Goal: Navigation & Orientation: Find specific page/section

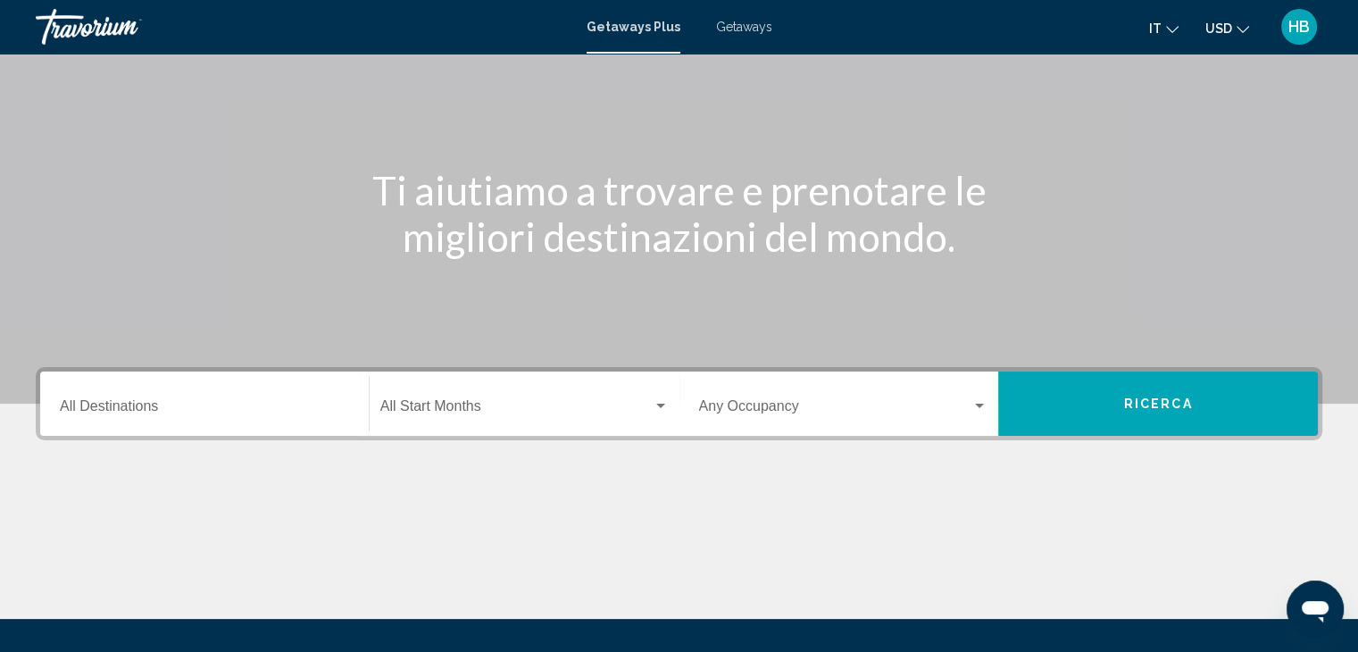
scroll to position [89, 0]
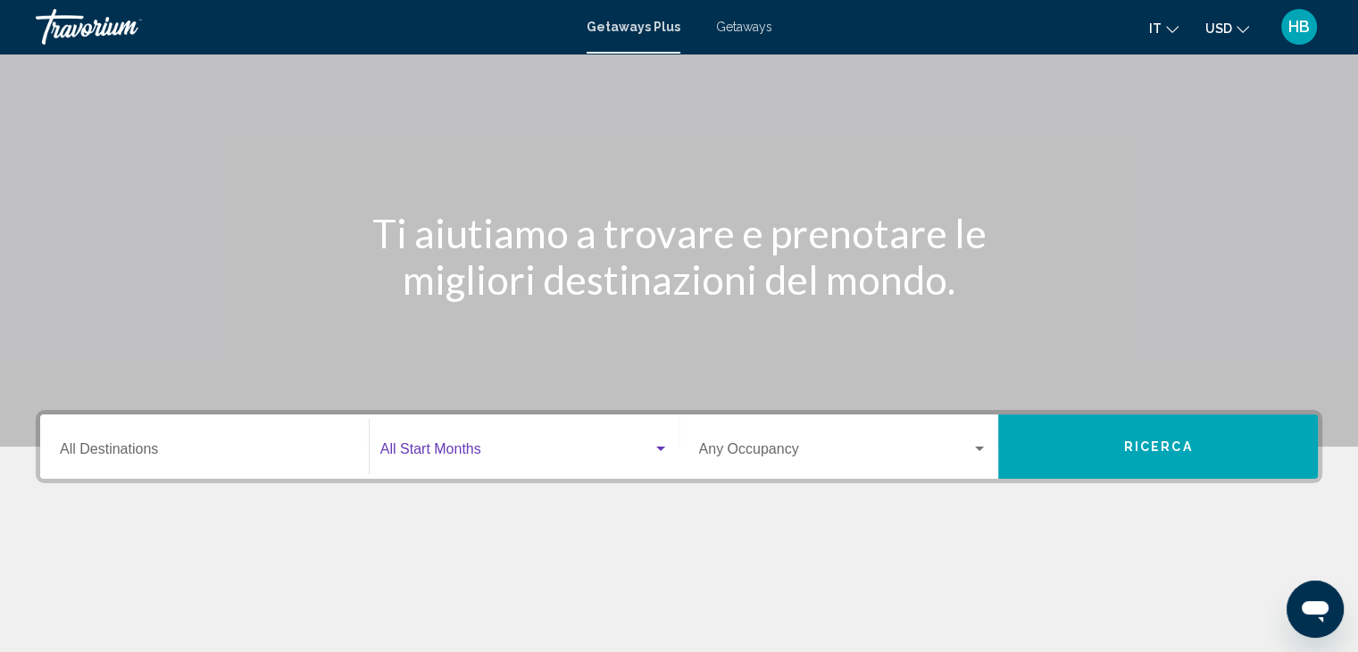
click at [661, 447] on div "Search widget" at bounding box center [660, 448] width 9 height 4
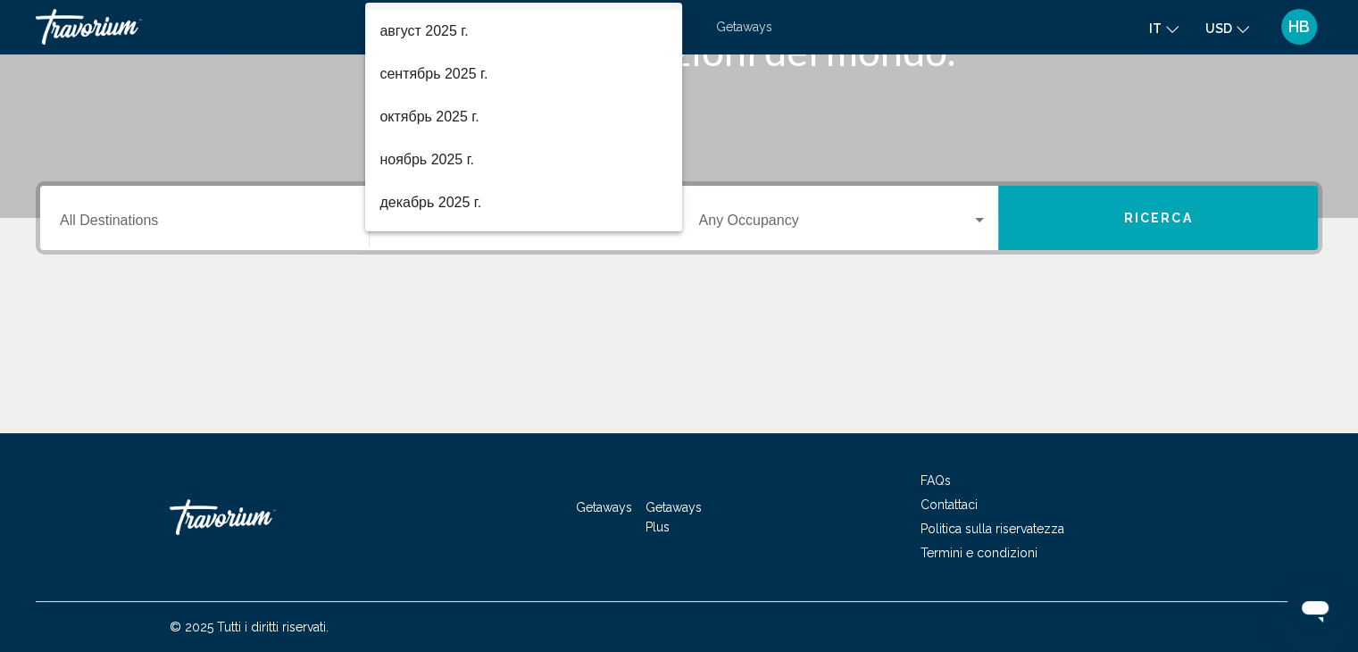
scroll to position [71, 0]
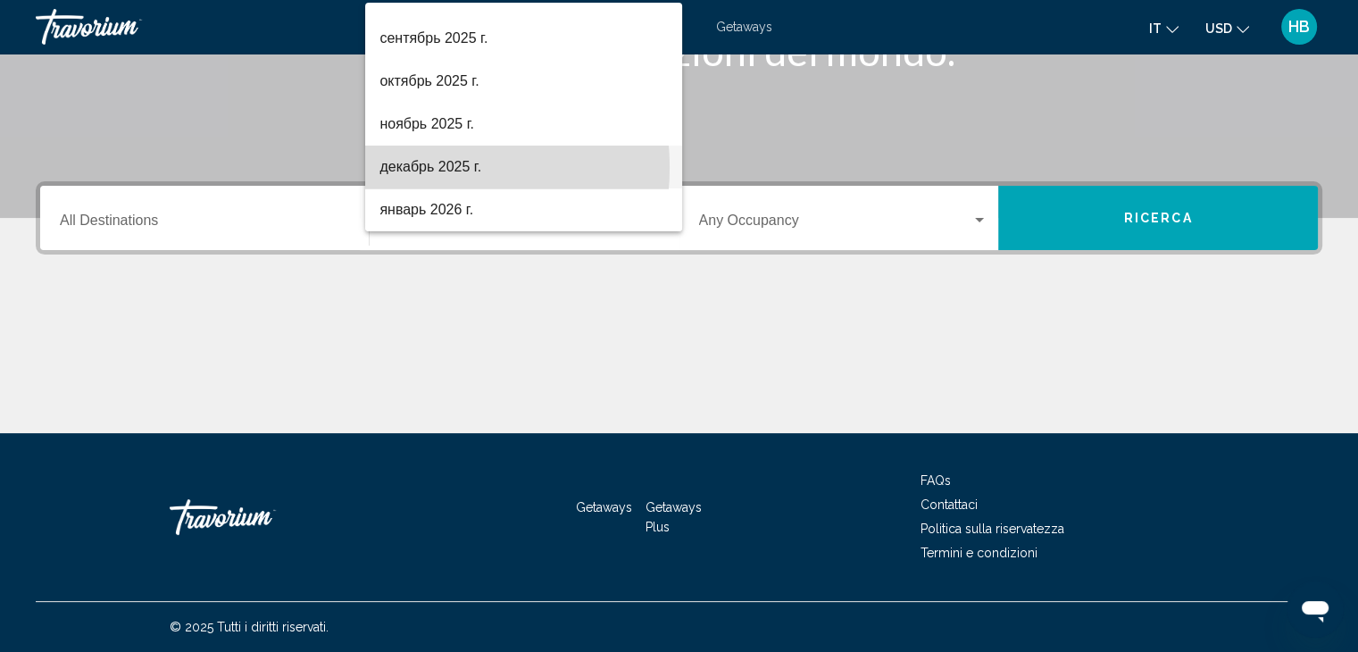
click at [425, 167] on span "декабрь 2025 г." at bounding box center [523, 167] width 288 height 43
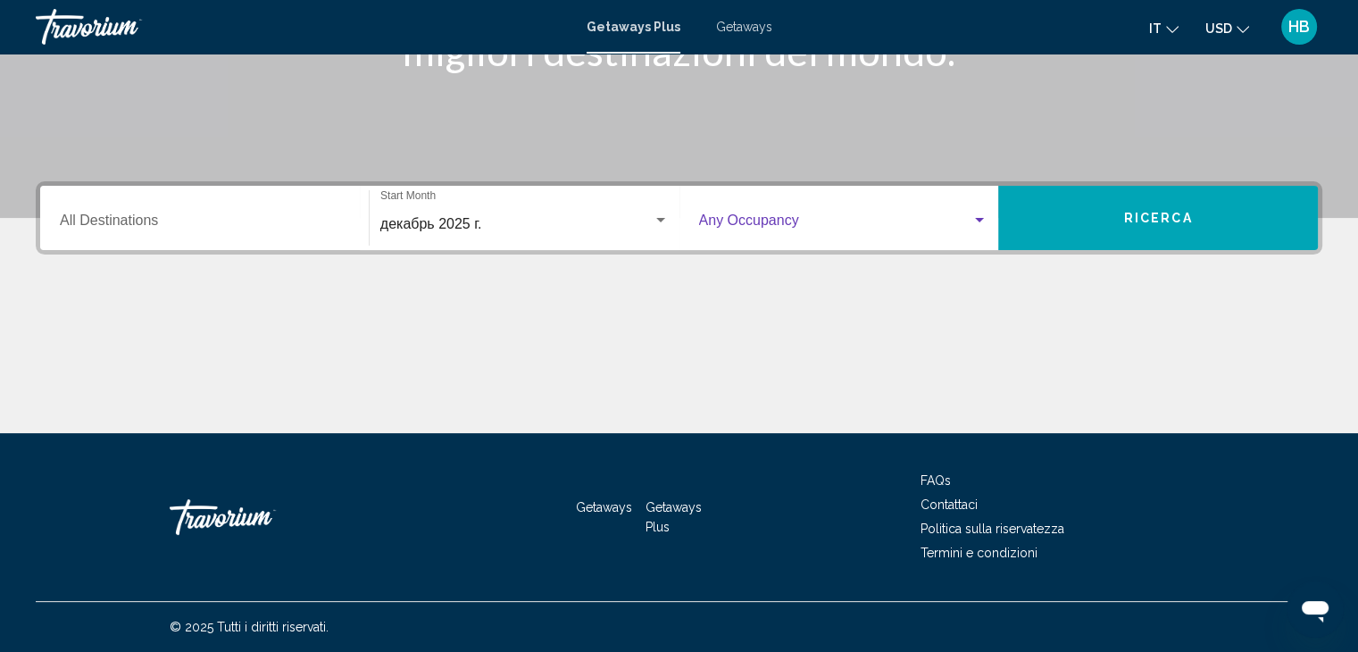
click at [984, 221] on div "Search widget" at bounding box center [979, 220] width 16 height 14
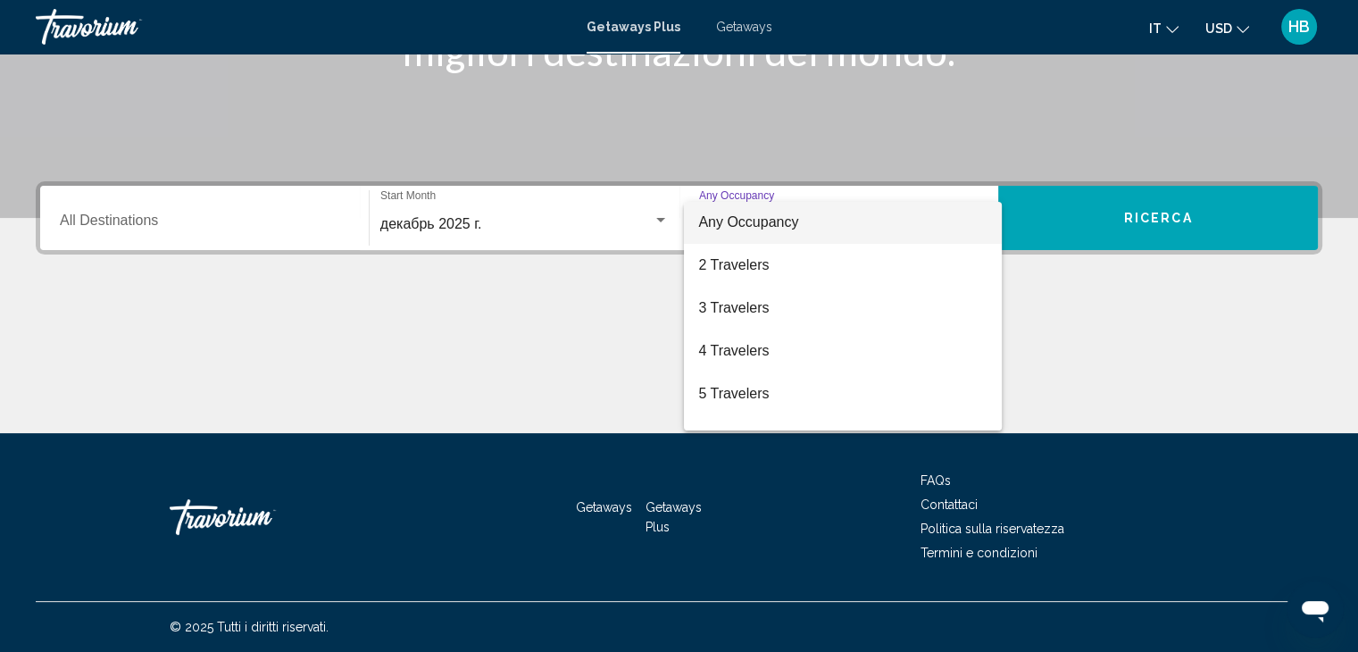
scroll to position [0, 0]
click at [1239, 25] on div at bounding box center [679, 326] width 1358 height 652
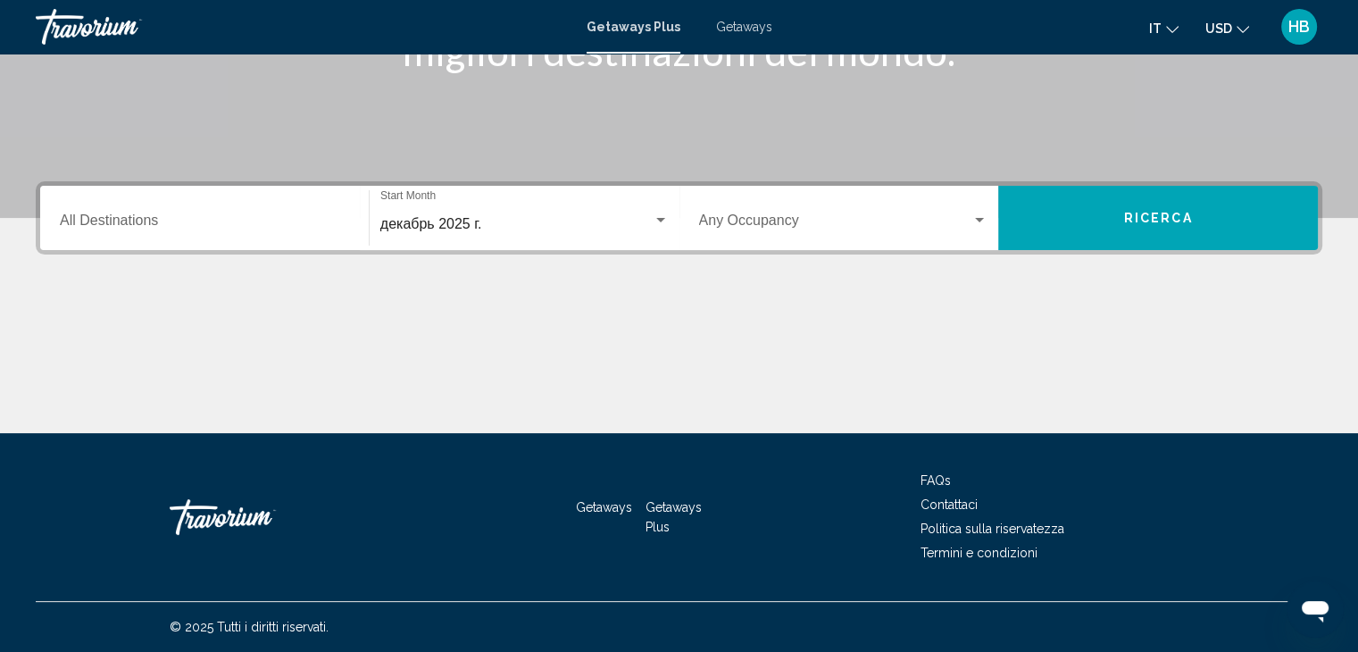
click at [1243, 24] on icon "Change currency" at bounding box center [1243, 29] width 13 height 13
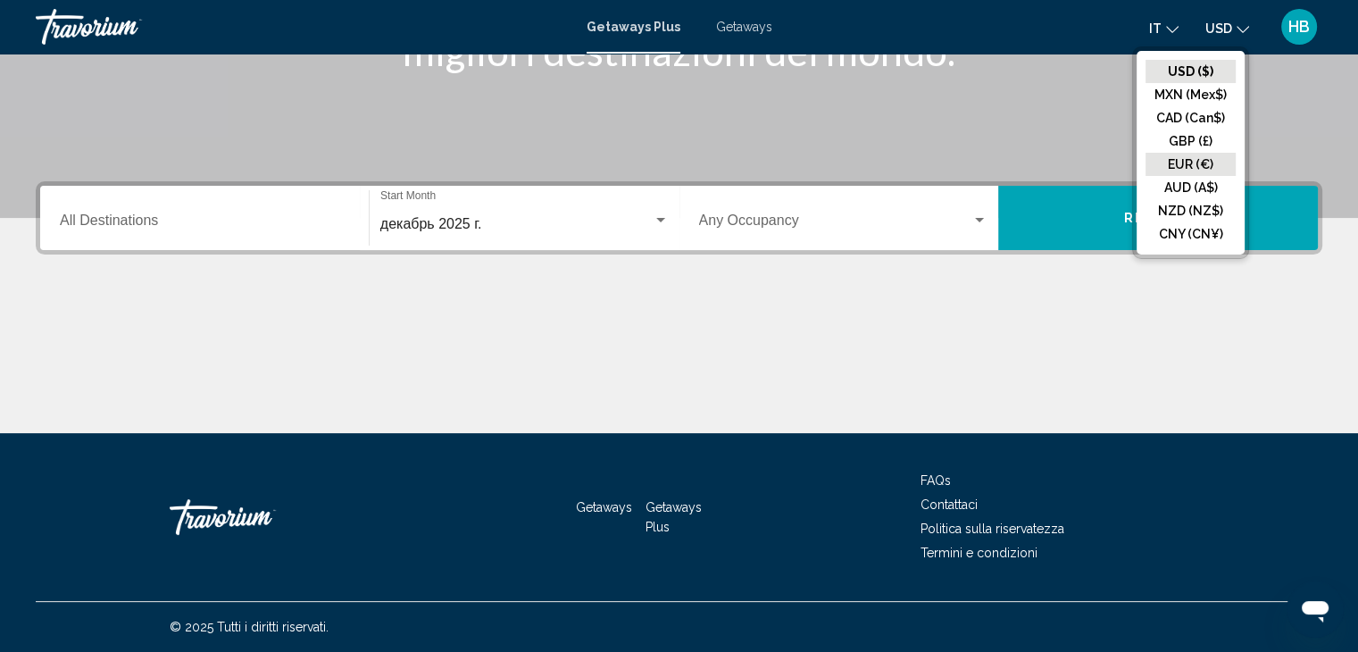
click at [1208, 164] on button "EUR (€)" at bounding box center [1191, 164] width 90 height 23
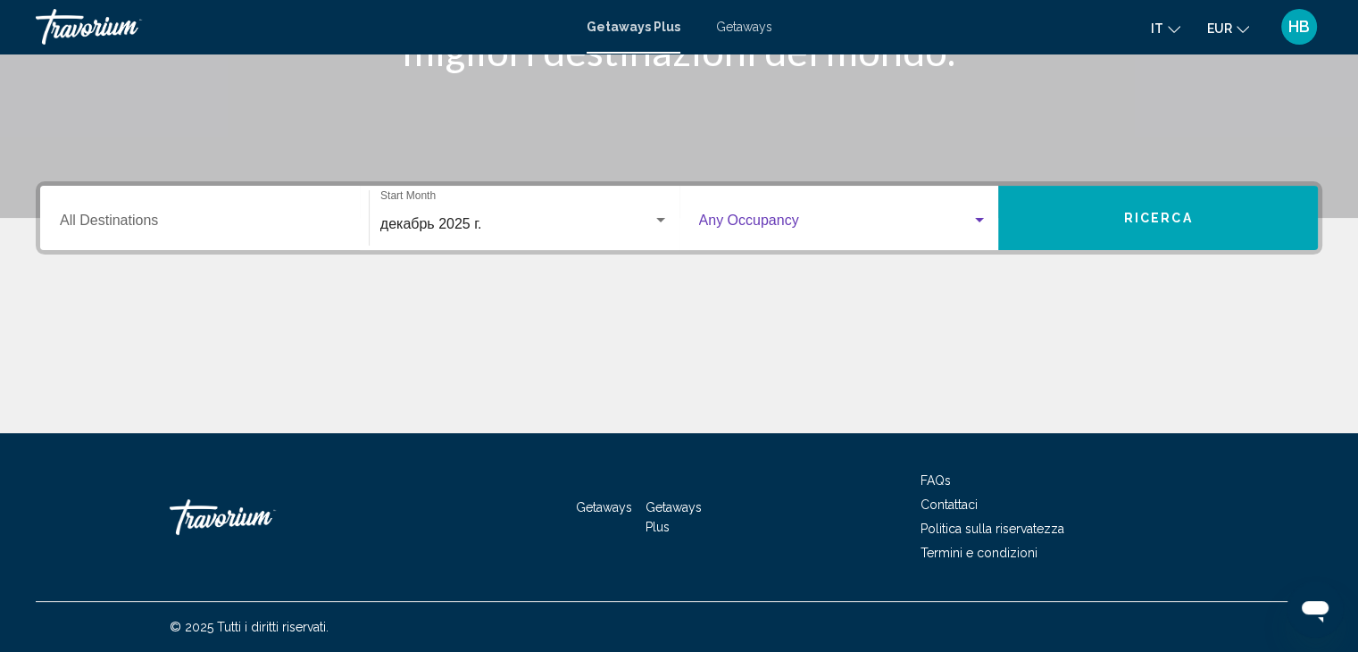
click at [981, 216] on div "Search widget" at bounding box center [979, 220] width 16 height 14
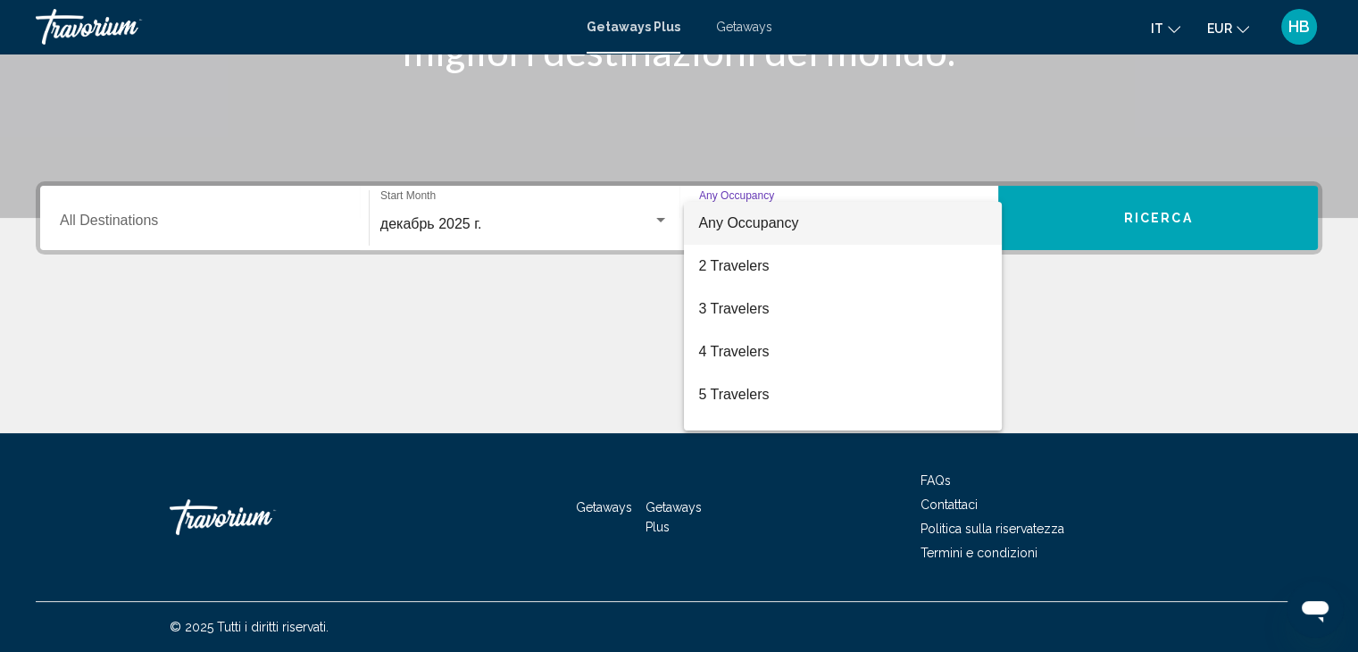
click at [1167, 25] on div at bounding box center [679, 326] width 1358 height 652
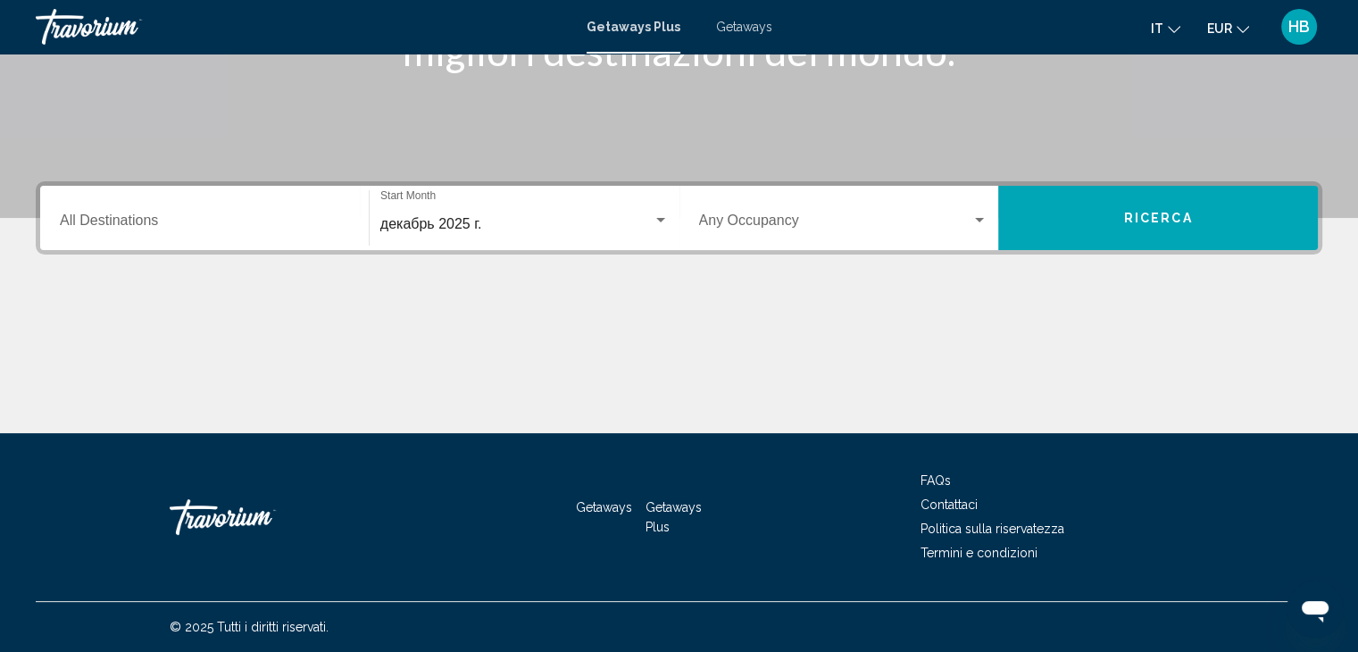
click at [1164, 30] on button "it English Español Français Italiano Português русский" at bounding box center [1165, 28] width 29 height 26
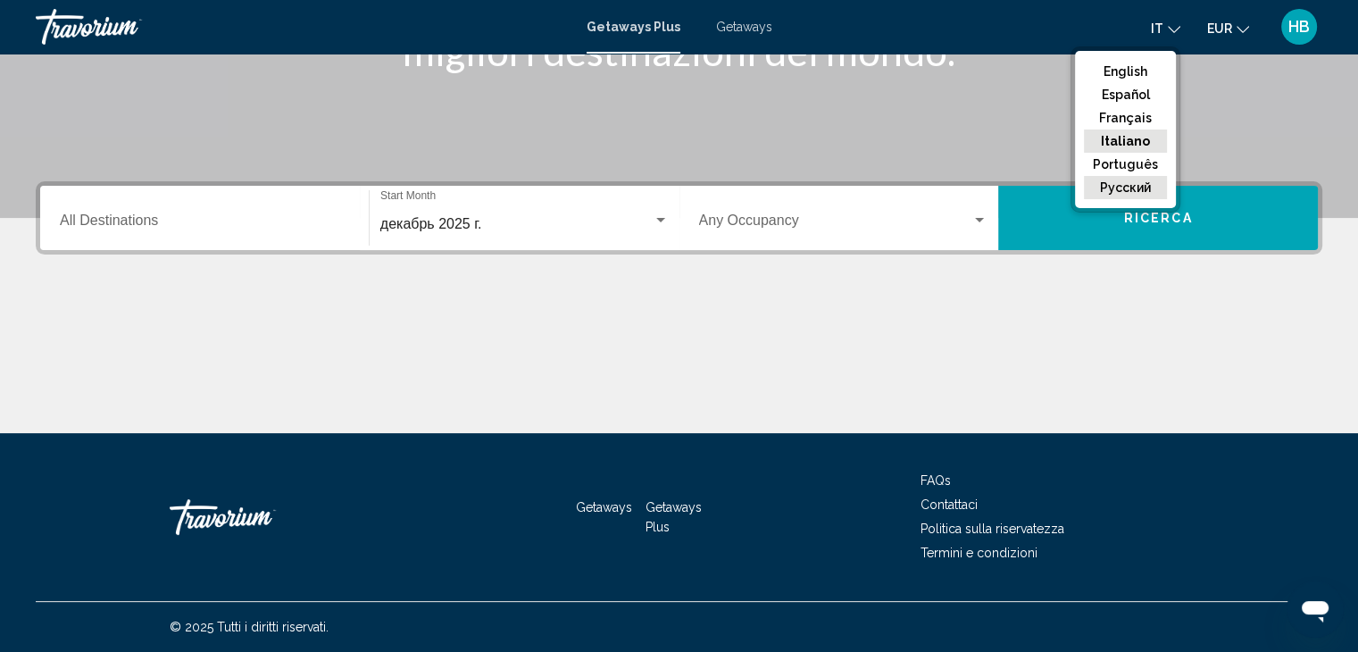
click at [1143, 185] on button "русский" at bounding box center [1125, 187] width 83 height 23
